Goal: Information Seeking & Learning: Understand process/instructions

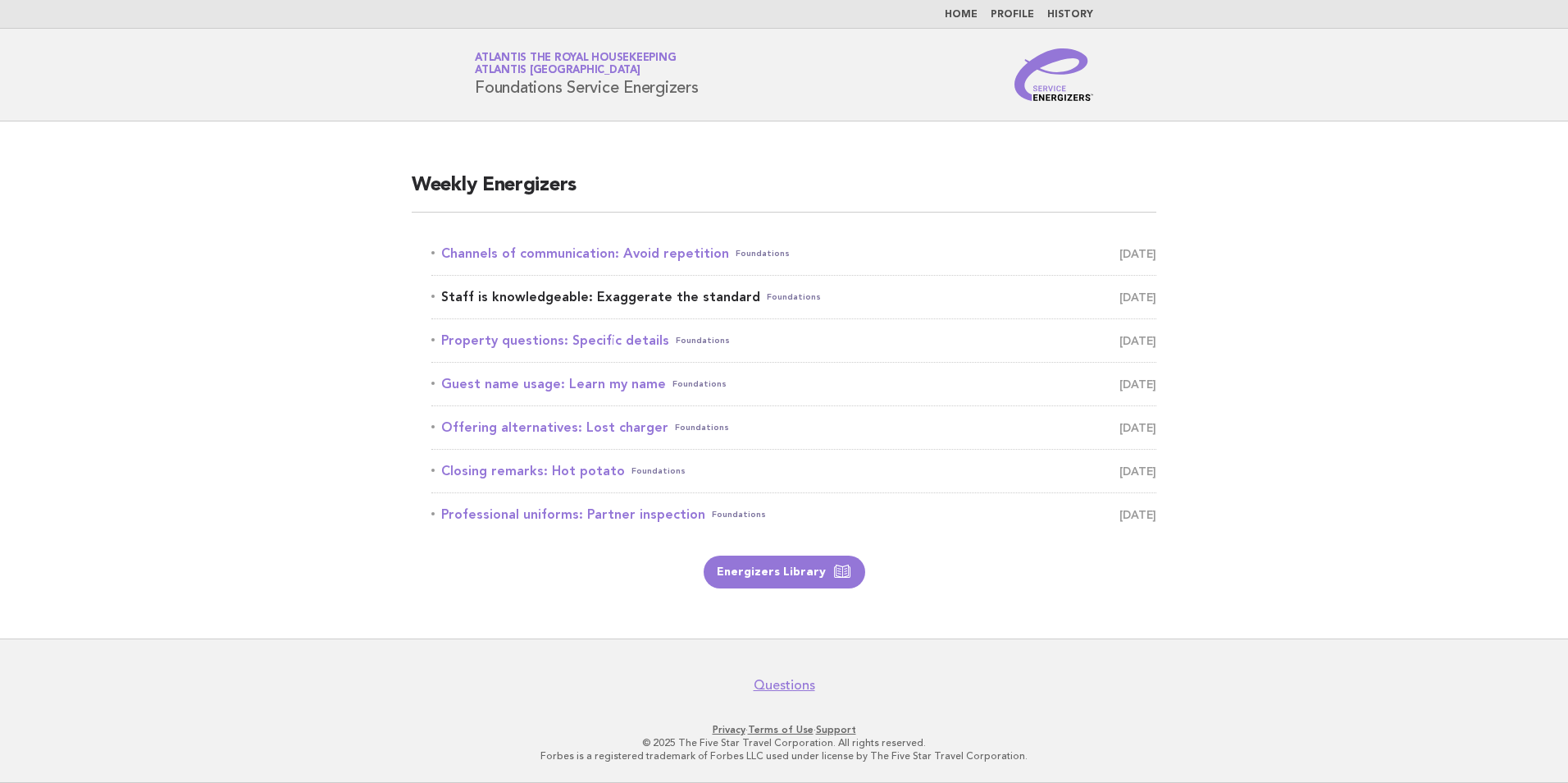
click at [646, 299] on link "Staff is knowledgeable: Exaggerate the standard Foundations September 26" at bounding box center [793, 297] width 725 height 23
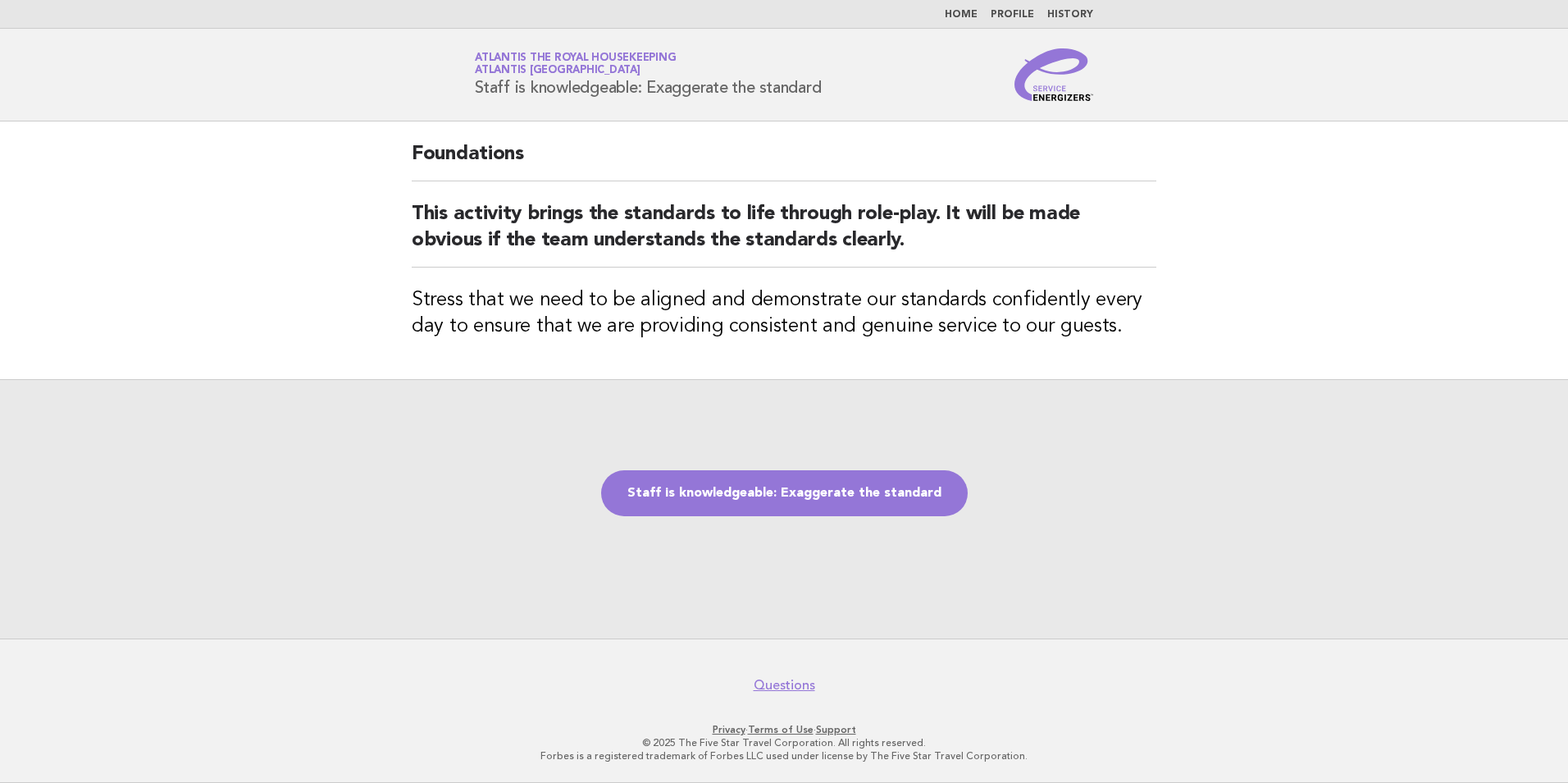
click at [1241, 574] on div "Staff is knowledgeable: Exaggerate the standard" at bounding box center [784, 508] width 1568 height 259
click at [973, 15] on link "Home" at bounding box center [961, 14] width 33 height 10
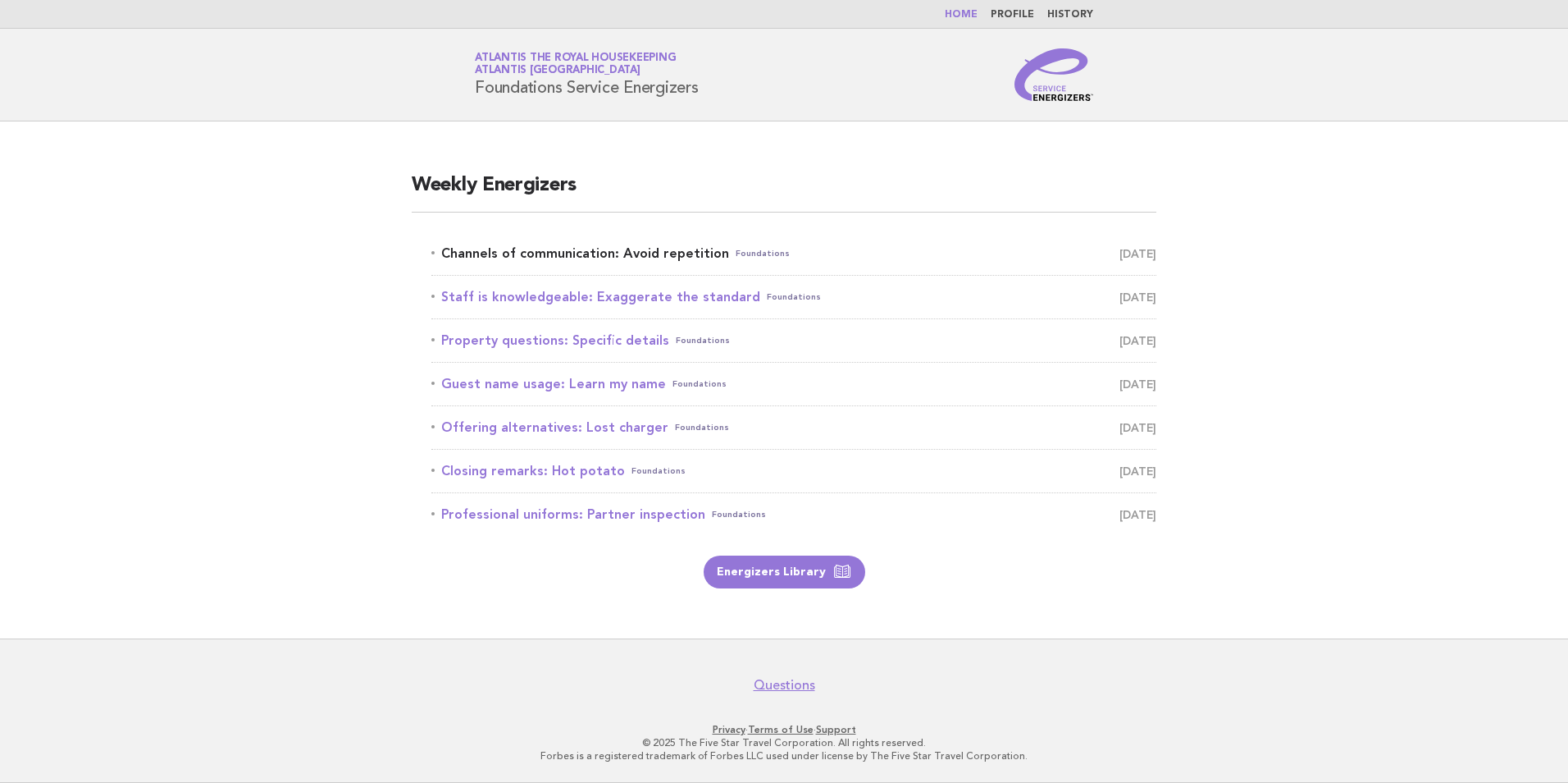
click at [557, 254] on link "Channels of communication: Avoid repetition Foundations September 25" at bounding box center [793, 254] width 725 height 23
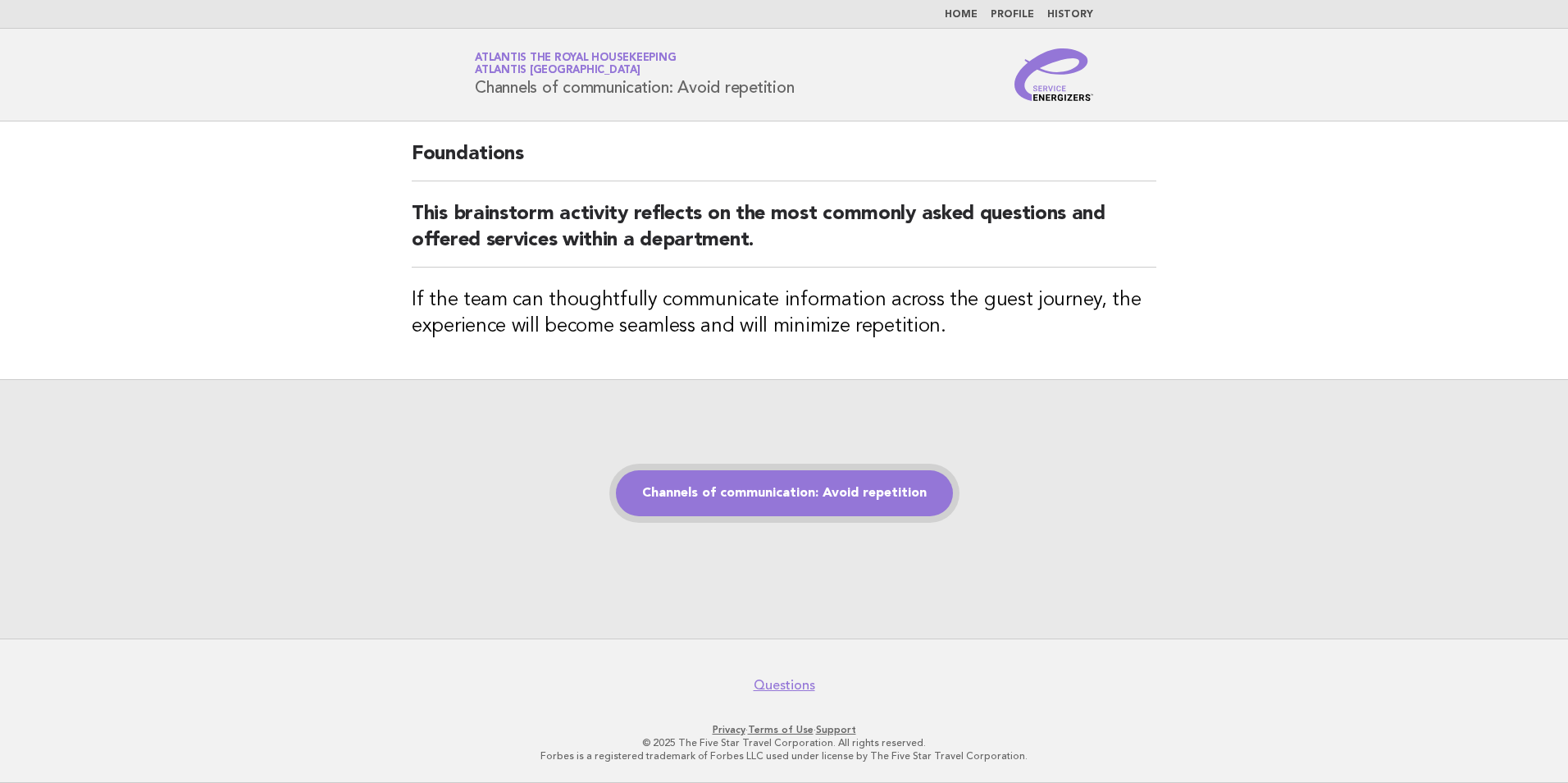
click at [763, 494] on link "Channels of communication: Avoid repetition" at bounding box center [784, 493] width 337 height 46
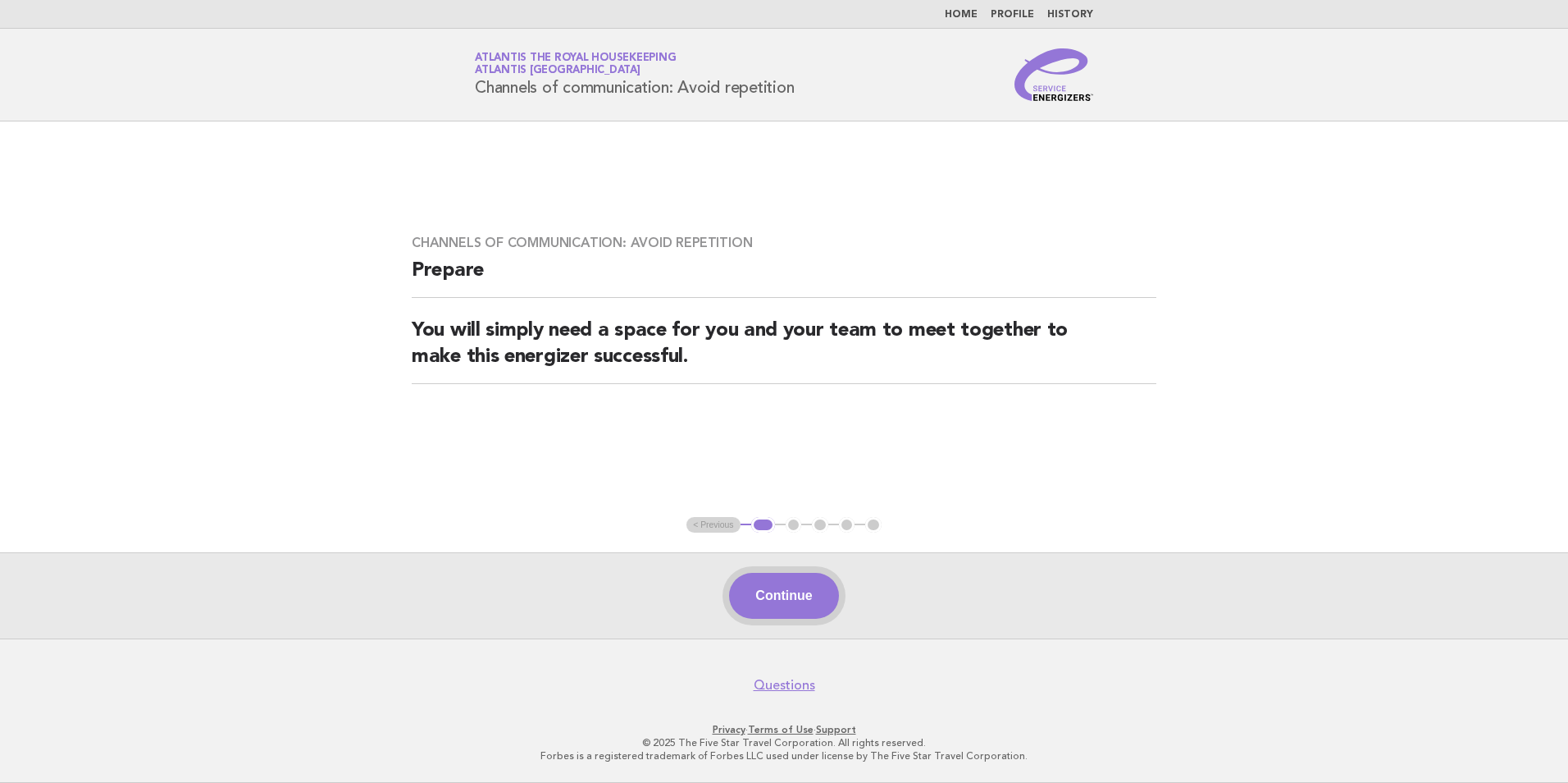
click at [774, 589] on button "Continue" at bounding box center [784, 596] width 109 height 46
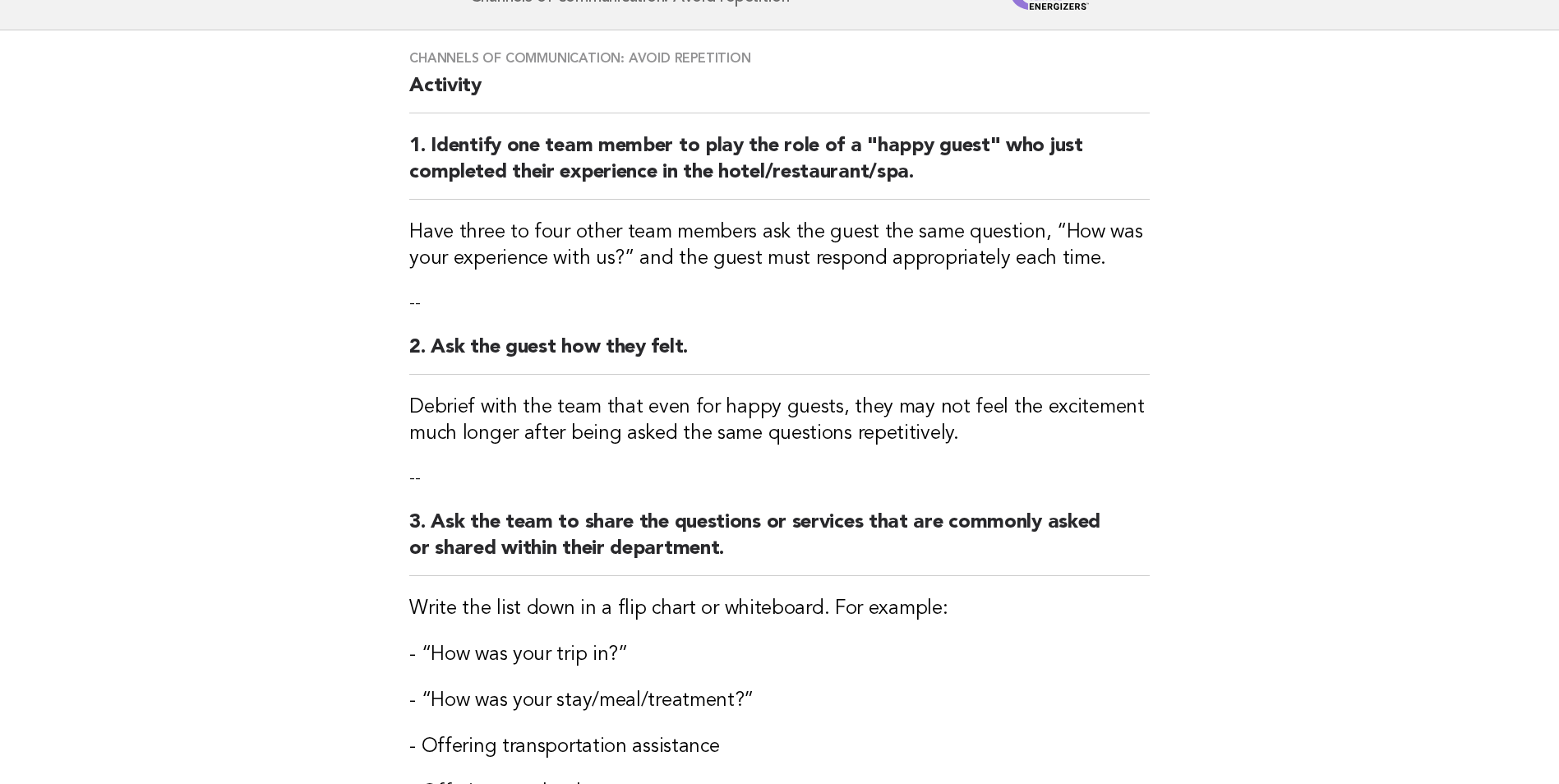
scroll to position [82, 0]
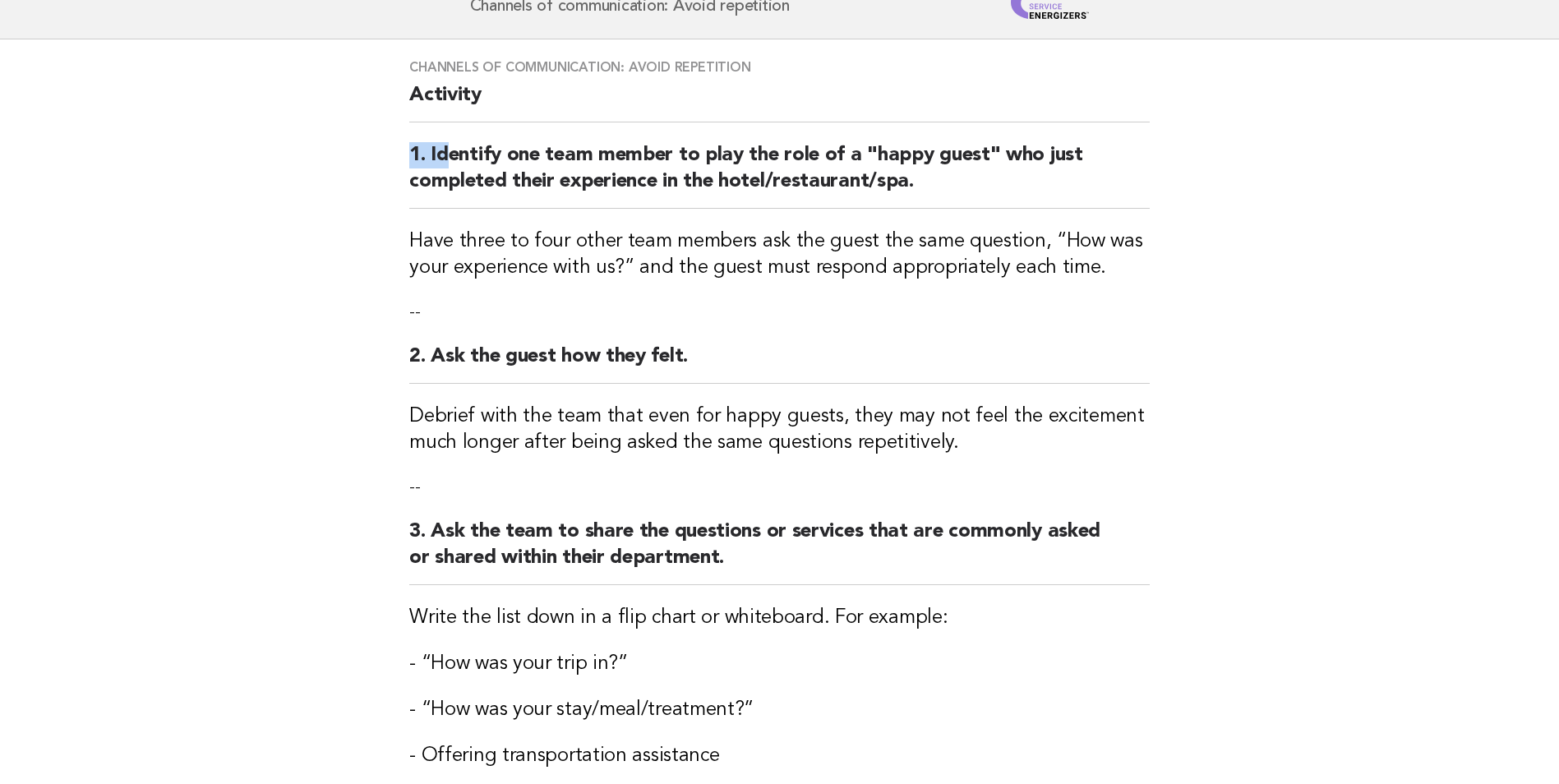
drag, startPoint x: 390, startPoint y: 141, endPoint x: 448, endPoint y: 159, distance: 60.7
click at [448, 159] on div "Channels of communication: Avoid repetition Activity 1. Identify one team membe…" at bounding box center [779, 534] width 780 height 990
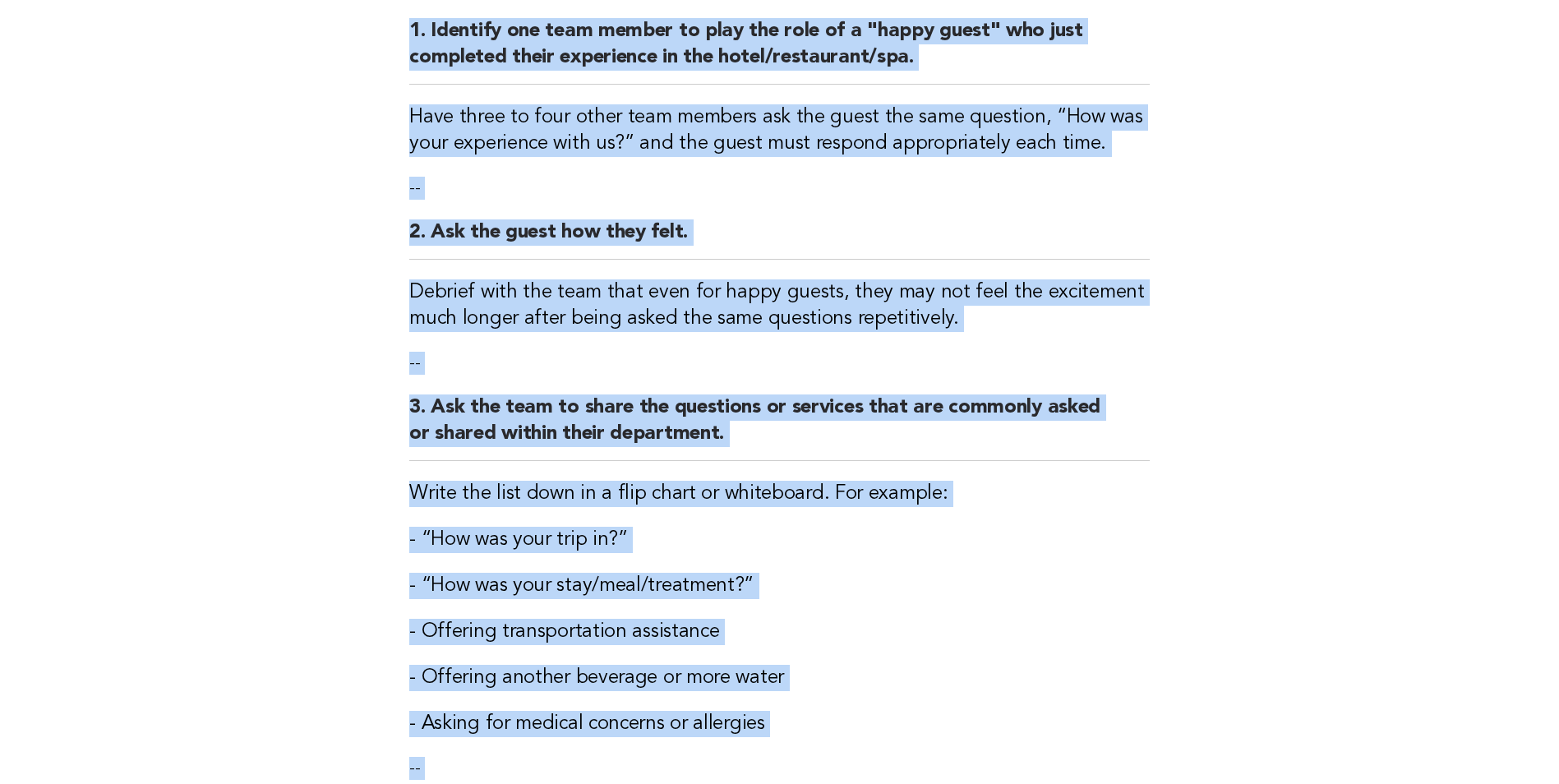
scroll to position [444, 0]
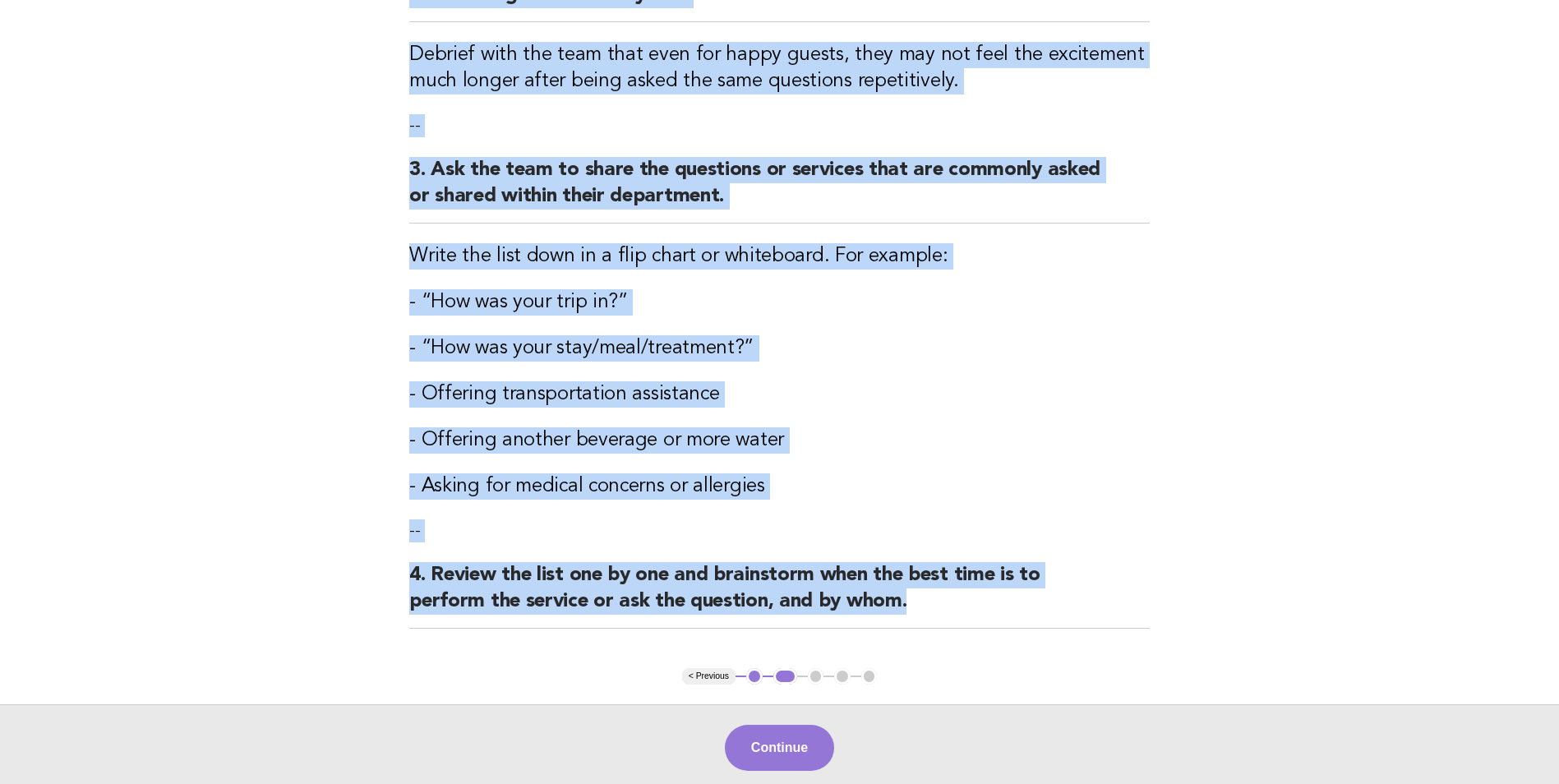
drag, startPoint x: 448, startPoint y: 159, endPoint x: 934, endPoint y: 601, distance: 656.9
click at [934, 601] on div "Channels of communication: Avoid repetition Activity 1. Identify one team membe…" at bounding box center [779, 173] width 780 height 990
drag, startPoint x: 934, startPoint y: 601, endPoint x: 798, endPoint y: 584, distance: 137.1
copy div "Activity 1. Identify one team member to play the role of a "happy guest" who ju…"
